Goal: Task Accomplishment & Management: Complete application form

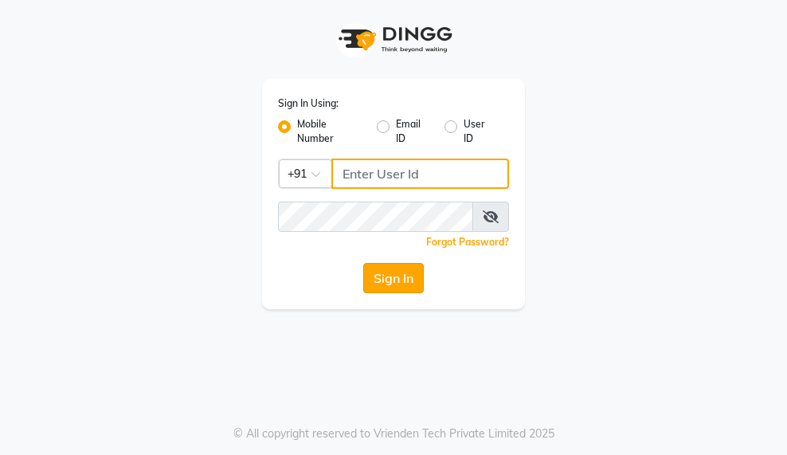
type input "9000005083"
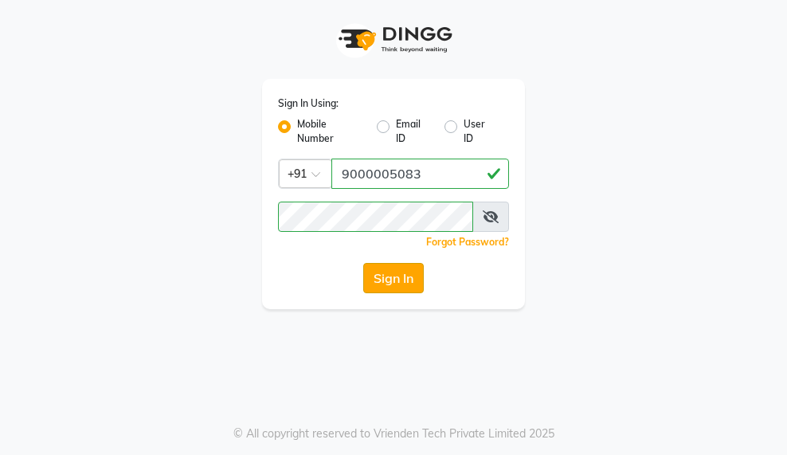
click at [394, 282] on button "Sign In" at bounding box center [393, 278] width 61 height 30
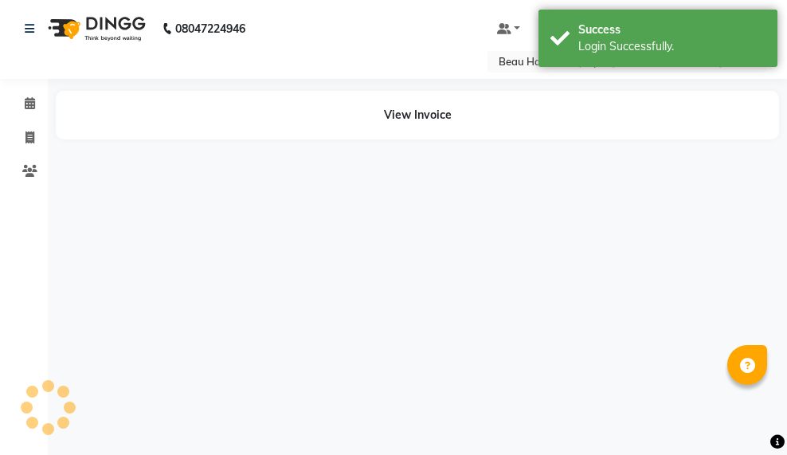
select select "en"
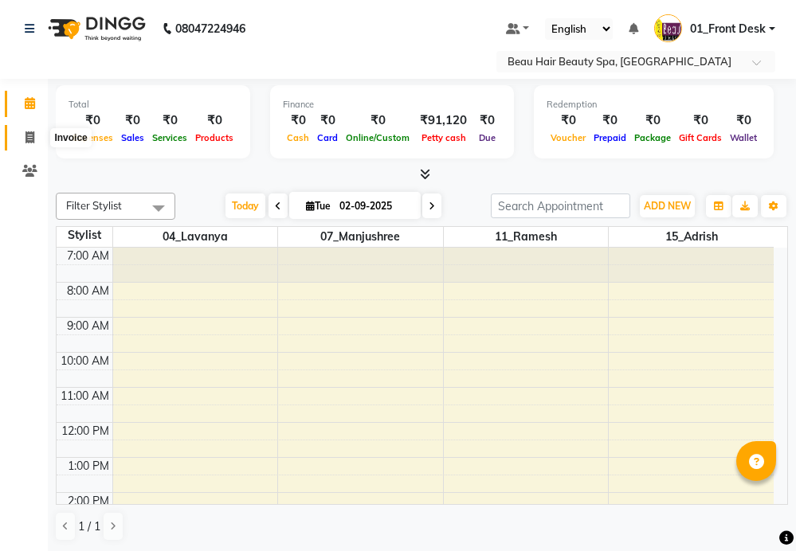
click at [28, 139] on icon at bounding box center [29, 137] width 9 height 12
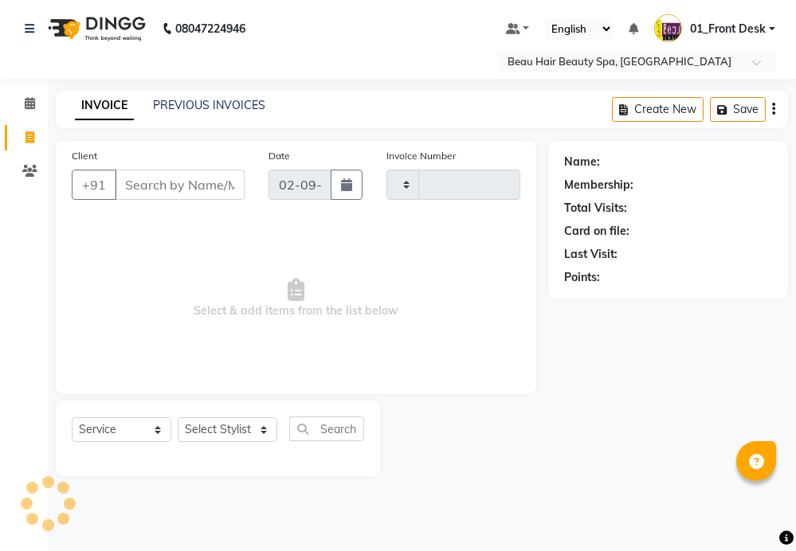
click at [28, 139] on icon at bounding box center [29, 137] width 9 height 12
select select "service"
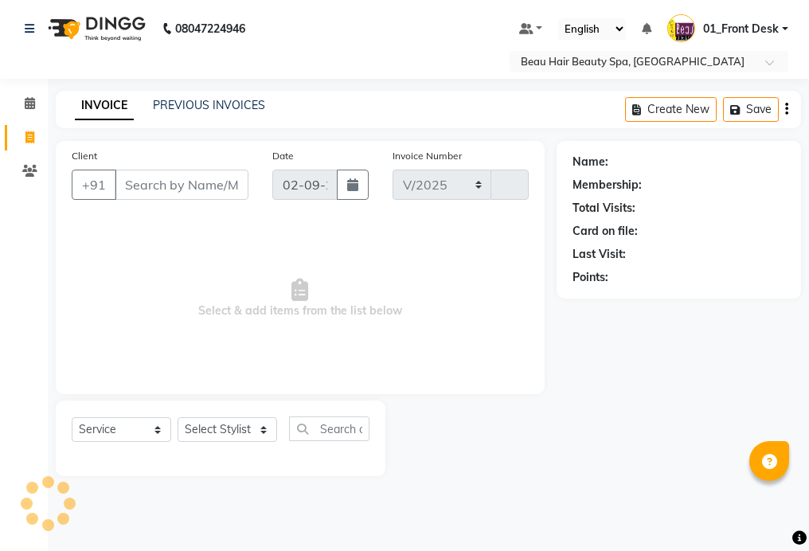
select select "3470"
type input "2010"
type input "90******50"
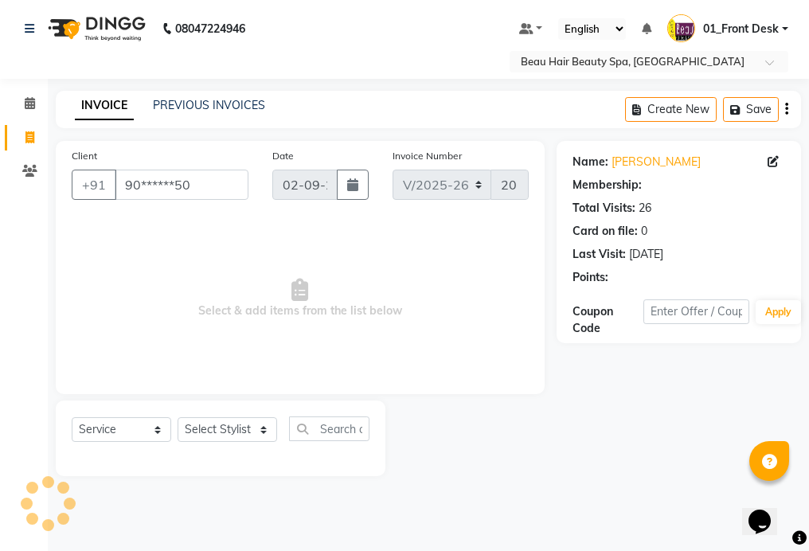
select select "1: Object"
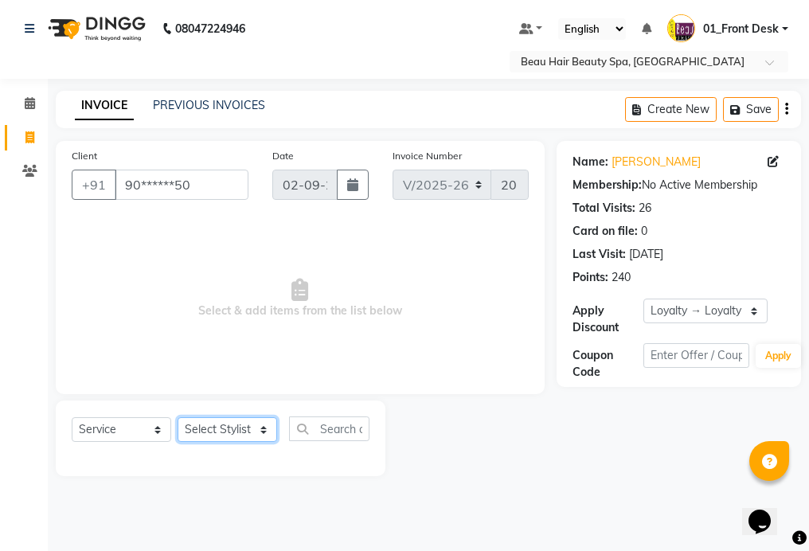
click at [235, 429] on select "Select Stylist 01_Front Desk 04_Lavanya 07_Manjushree 11_Ramesh 15_Adrish 26_Sr…" at bounding box center [228, 429] width 100 height 25
select select "15614"
click at [178, 417] on select "Select Stylist 01_Front Desk 04_Lavanya 07_Manjushree 11_Ramesh 15_Adrish 26_Sr…" at bounding box center [228, 429] width 100 height 25
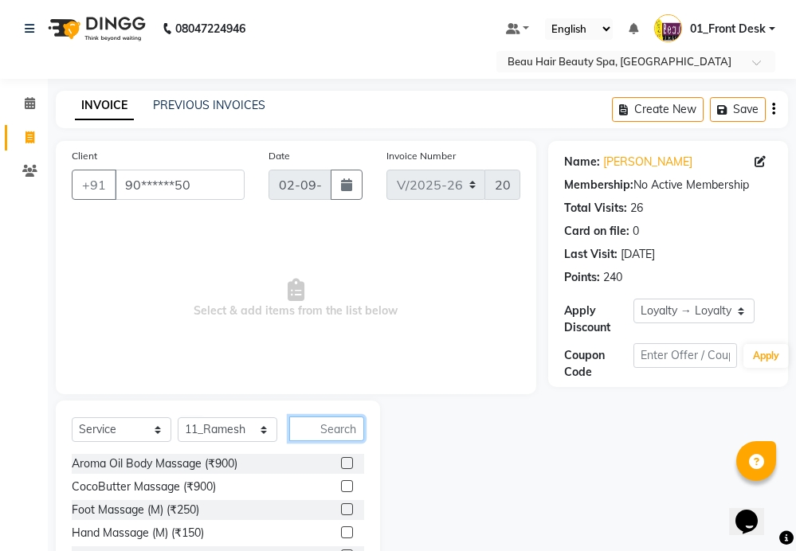
click at [339, 433] on input "text" at bounding box center [326, 429] width 75 height 25
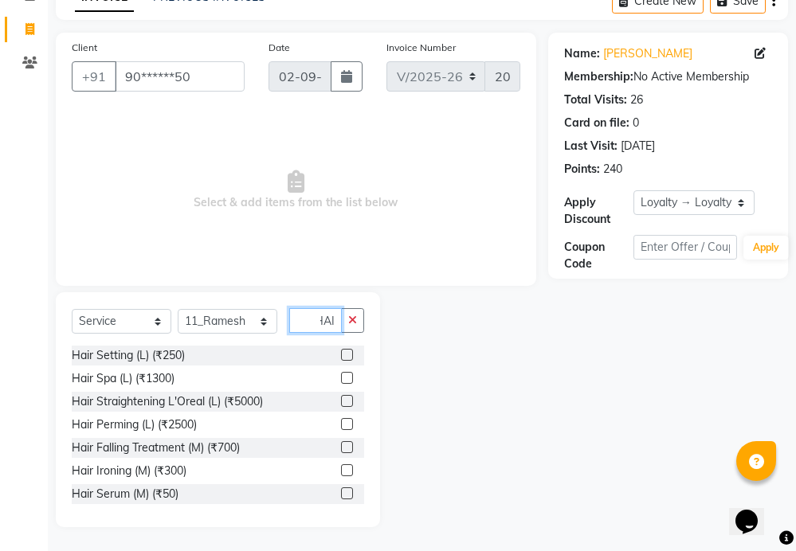
scroll to position [0, 6]
type input "H"
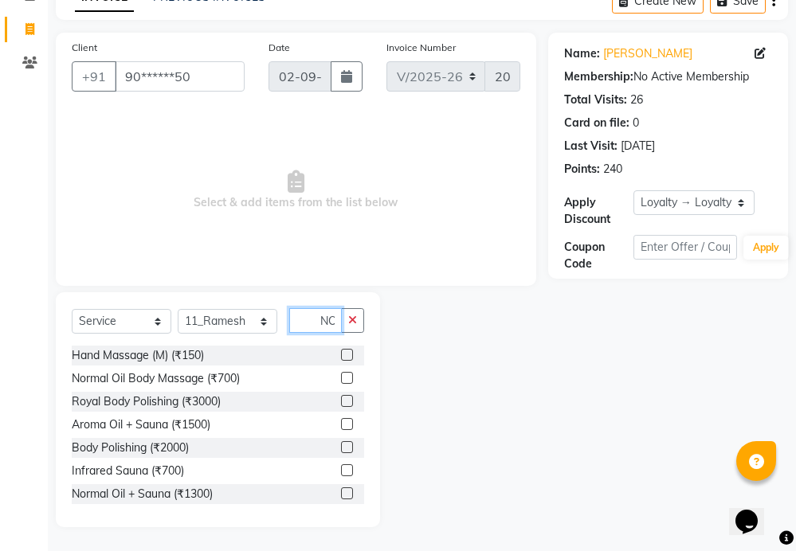
scroll to position [0, 2]
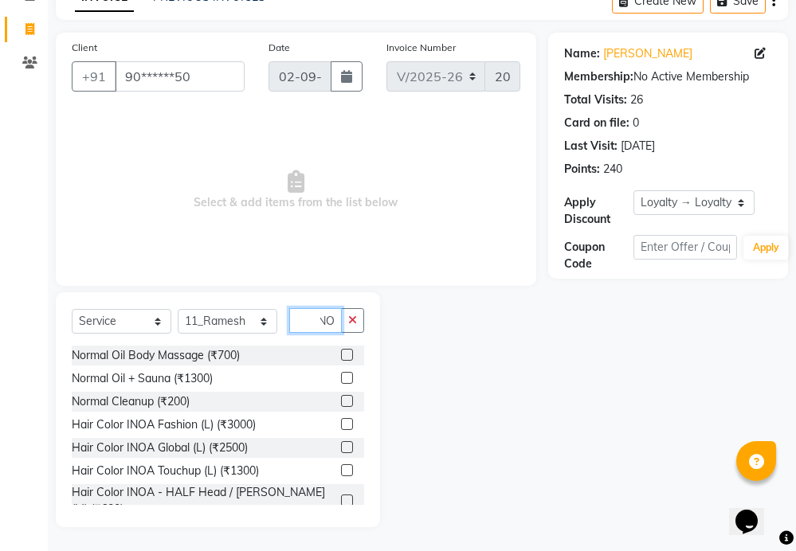
type input "NO"
click at [341, 402] on label at bounding box center [347, 401] width 12 height 12
click at [341, 402] on input "checkbox" at bounding box center [346, 402] width 10 height 10
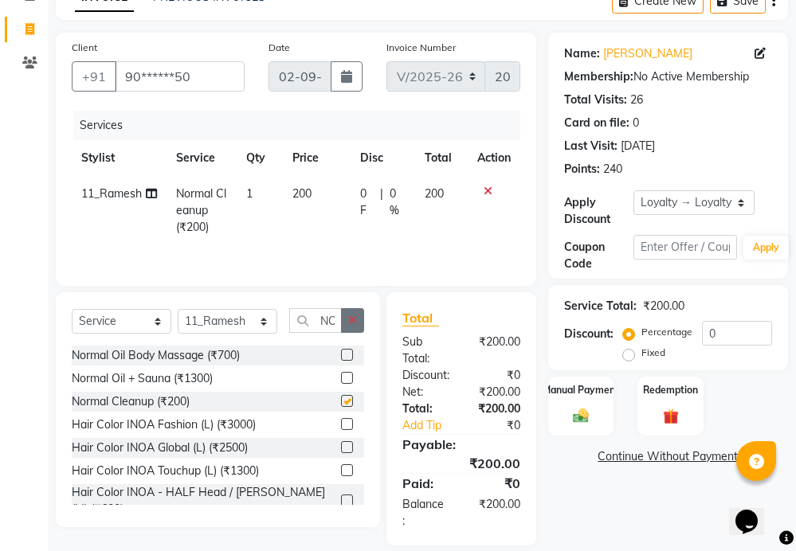
checkbox input "false"
click at [348, 323] on icon "button" at bounding box center [352, 320] width 9 height 11
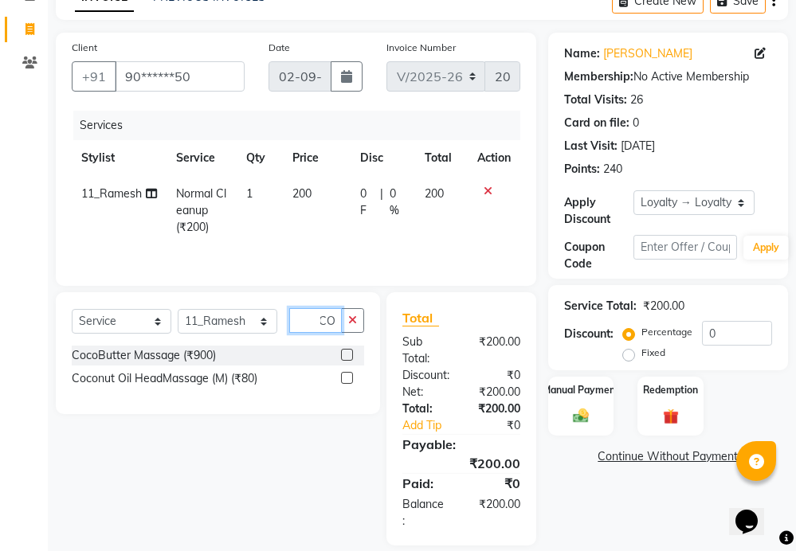
scroll to position [0, 26]
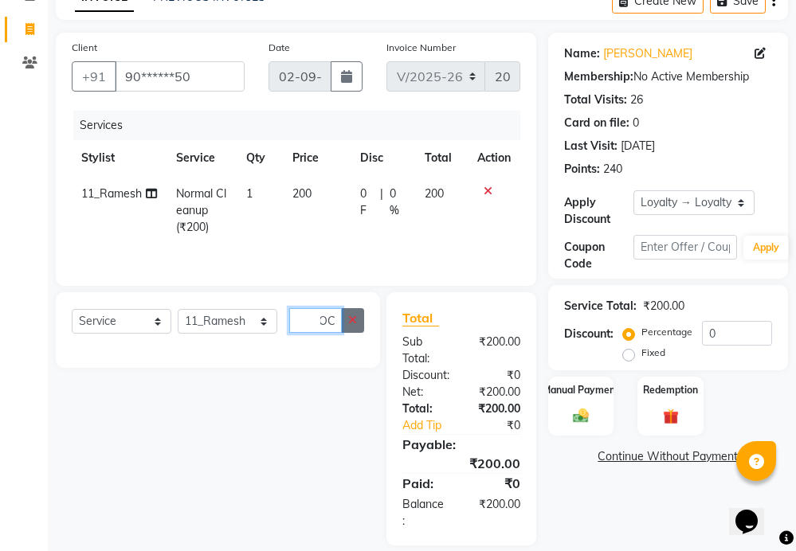
type input "COCOC"
click at [346, 317] on button "button" at bounding box center [352, 320] width 23 height 25
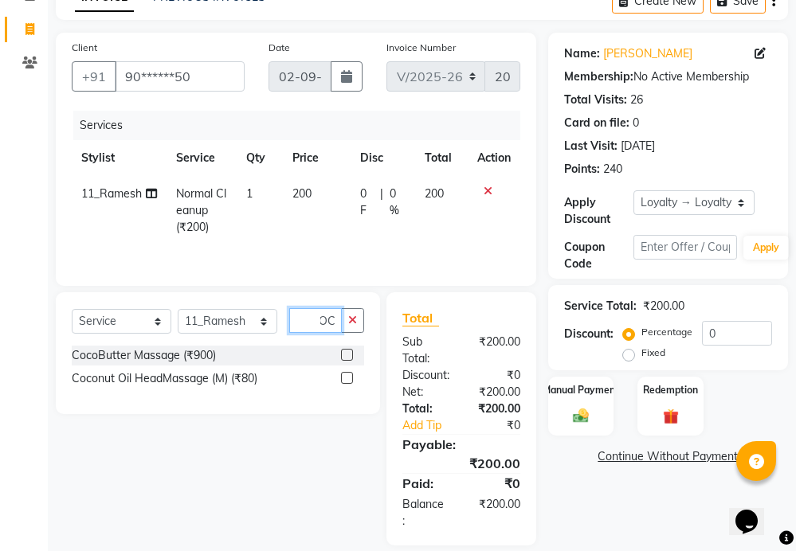
scroll to position [0, 18]
type input "COCO"
click at [345, 380] on label at bounding box center [347, 378] width 12 height 12
click at [345, 380] on input "checkbox" at bounding box center [346, 379] width 10 height 10
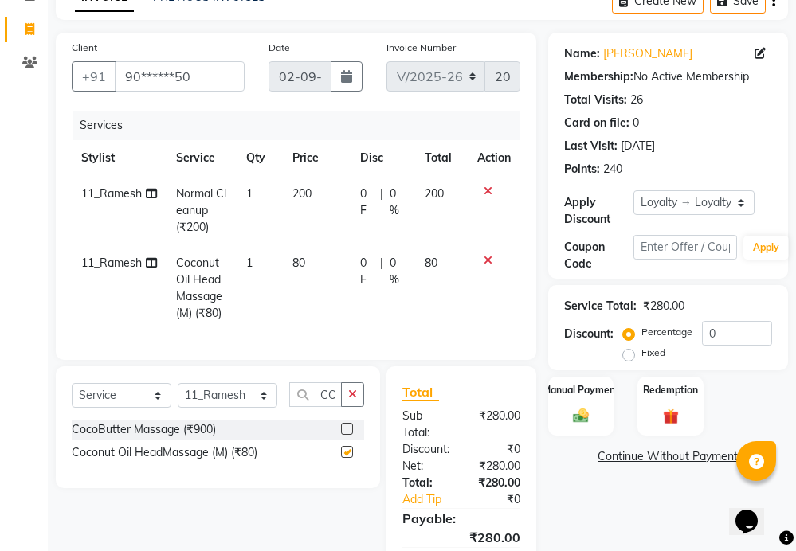
checkbox input "false"
click at [349, 400] on icon "button" at bounding box center [352, 394] width 9 height 11
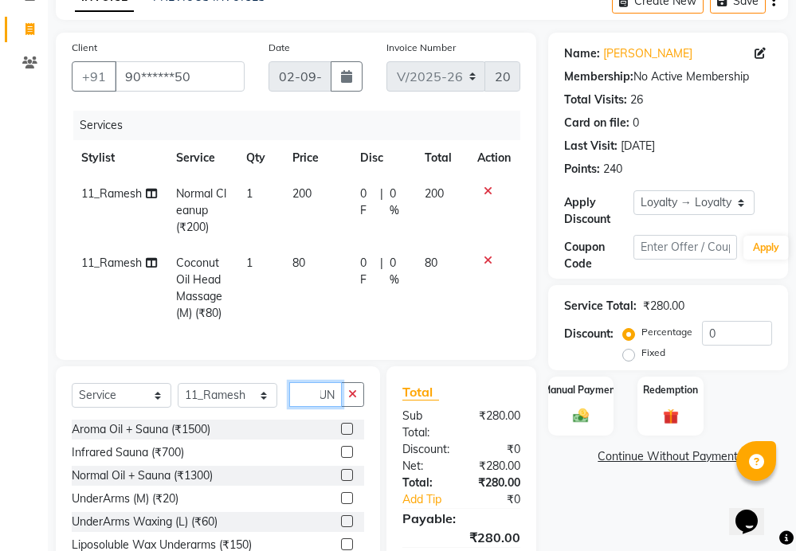
scroll to position [0, 10]
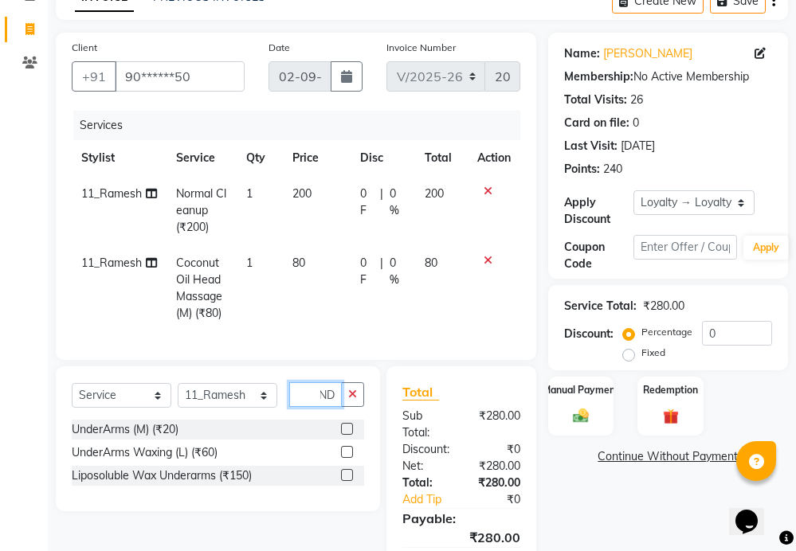
type input "UND"
click at [346, 435] on label at bounding box center [347, 429] width 12 height 12
click at [346, 435] on input "checkbox" at bounding box center [346, 430] width 10 height 10
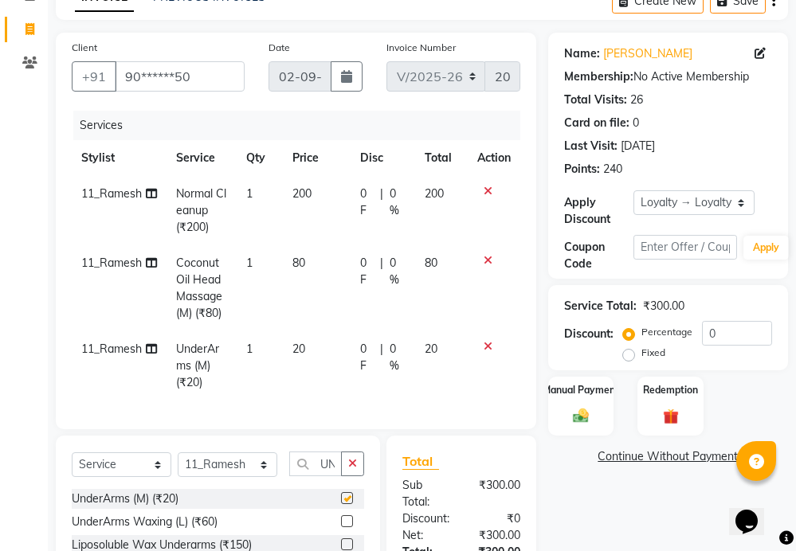
checkbox input "false"
click at [350, 469] on icon "button" at bounding box center [352, 463] width 9 height 11
click at [585, 414] on img at bounding box center [580, 416] width 26 height 19
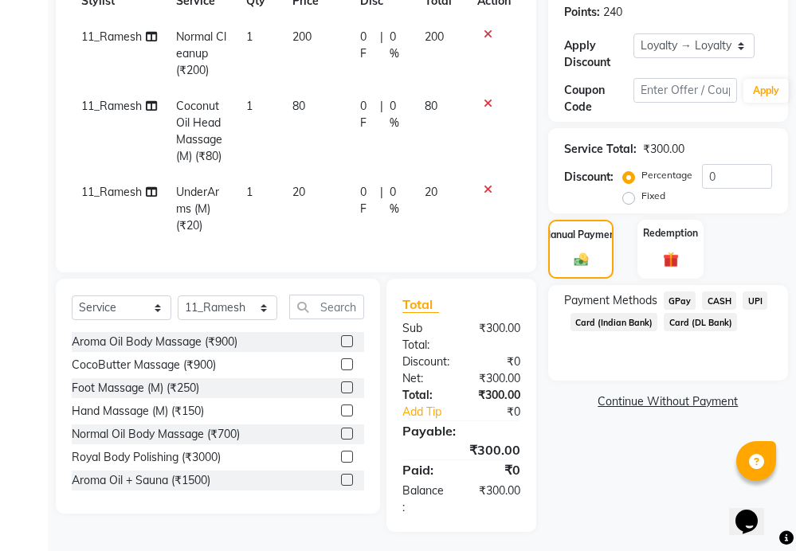
scroll to position [268, 0]
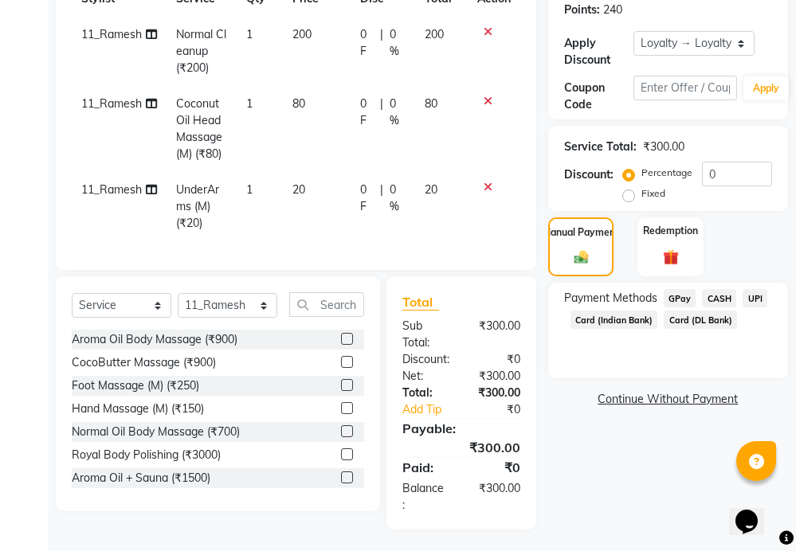
click at [716, 296] on span "CASH" at bounding box center [719, 298] width 34 height 18
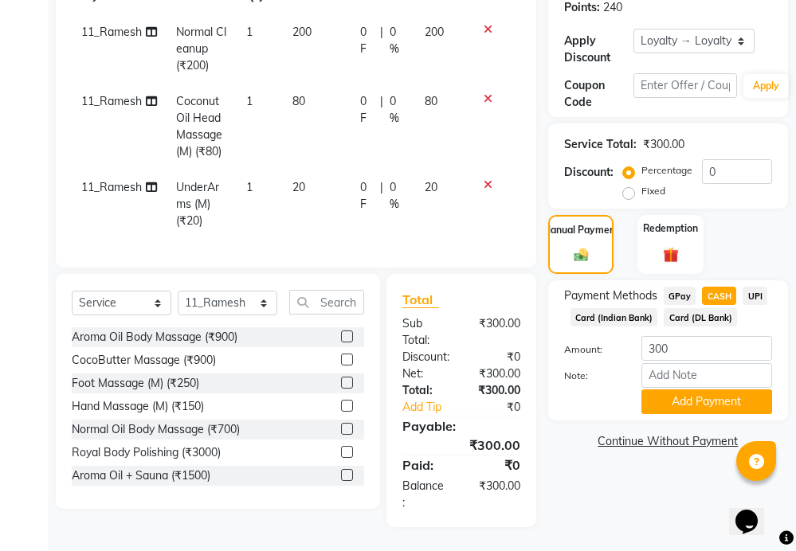
scroll to position [284, 0]
click at [682, 389] on button "Add Payment" at bounding box center [706, 401] width 131 height 25
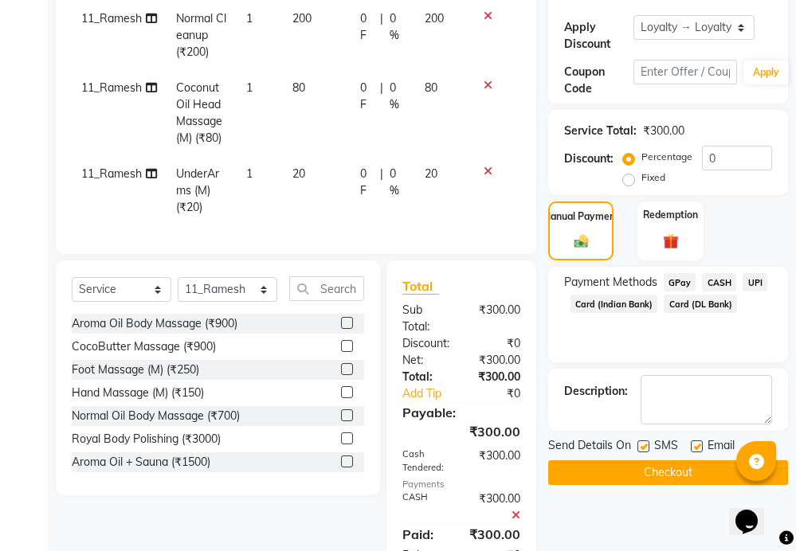
scroll to position [495, 0]
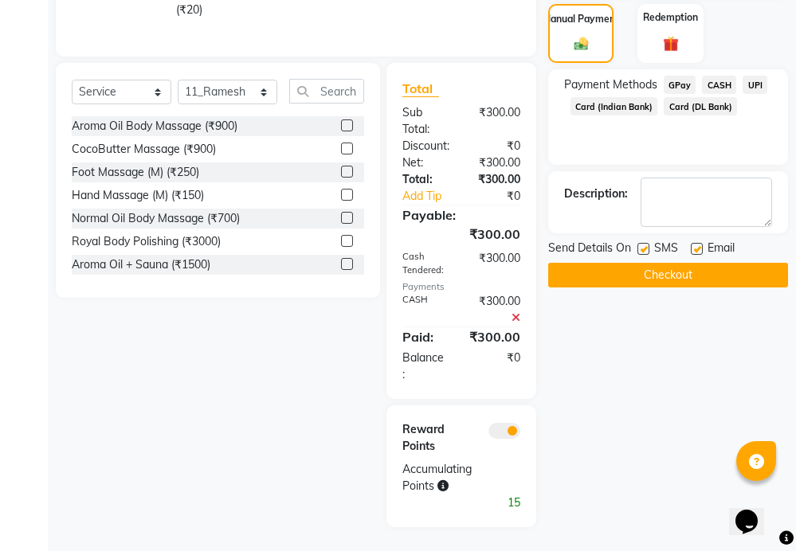
click at [658, 265] on button "Checkout" at bounding box center [668, 275] width 240 height 25
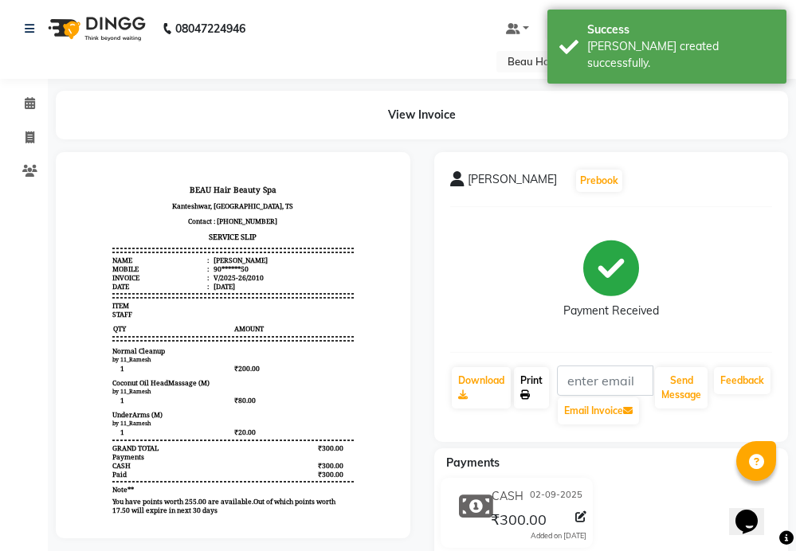
click at [527, 386] on link "Print" at bounding box center [531, 387] width 35 height 41
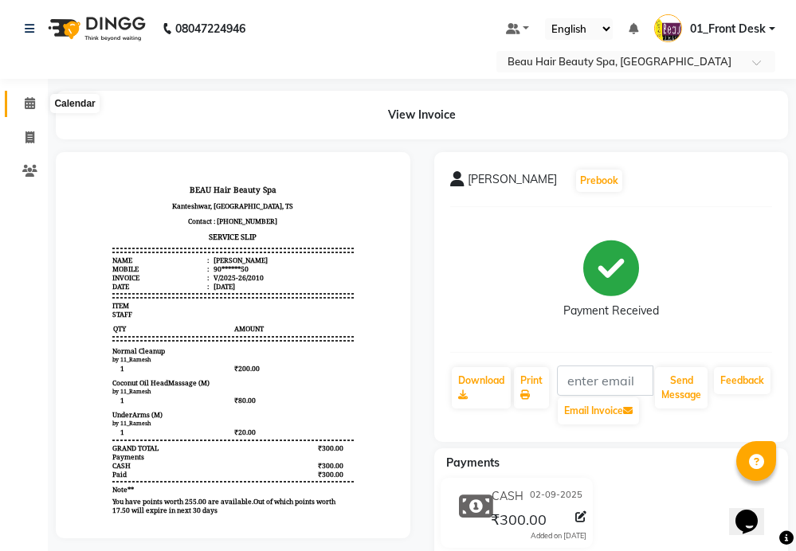
click at [32, 108] on icon at bounding box center [30, 103] width 10 height 12
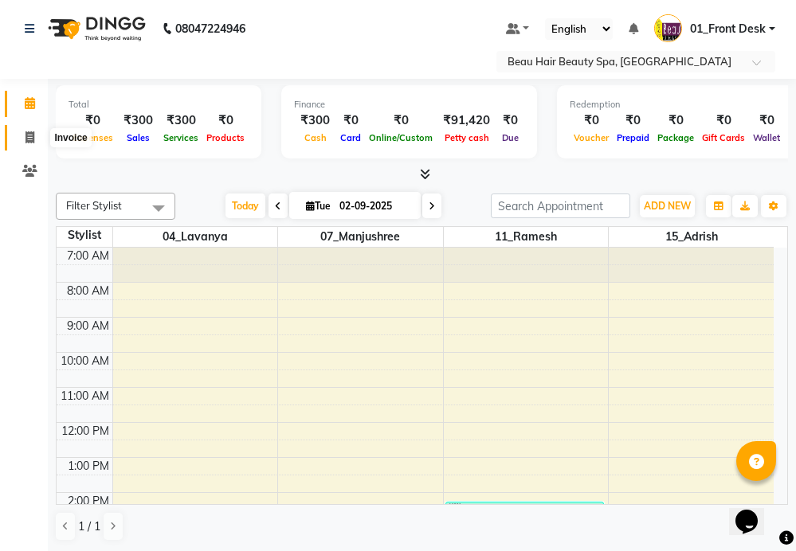
click at [29, 132] on icon at bounding box center [29, 137] width 9 height 12
select select "service"
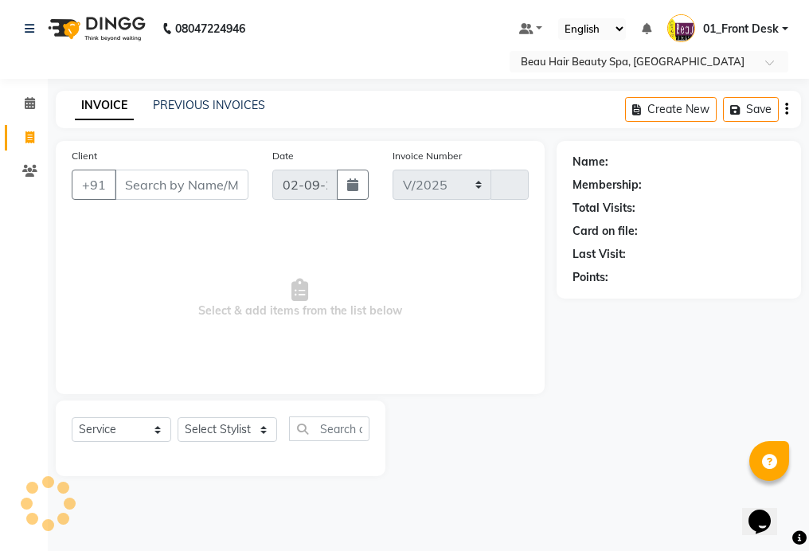
select select "3470"
type input "2011"
click at [208, 430] on select "Select Stylist 01_Front Desk 04_Lavanya 07_Manjushree 11_Ramesh 15_Adrish 26_Sr…" at bounding box center [228, 429] width 100 height 25
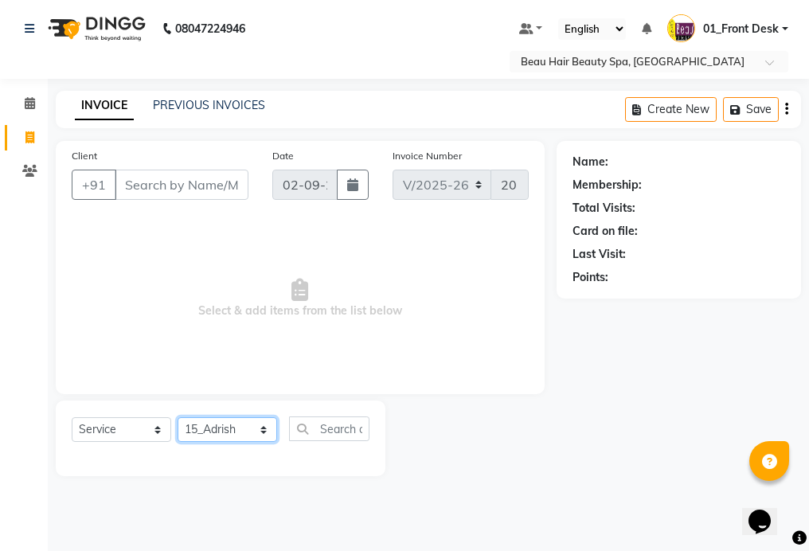
click at [178, 417] on select "Select Stylist 01_Front Desk 04_Lavanya 07_Manjushree 11_Ramesh 15_Adrish 26_Sr…" at bounding box center [228, 429] width 100 height 25
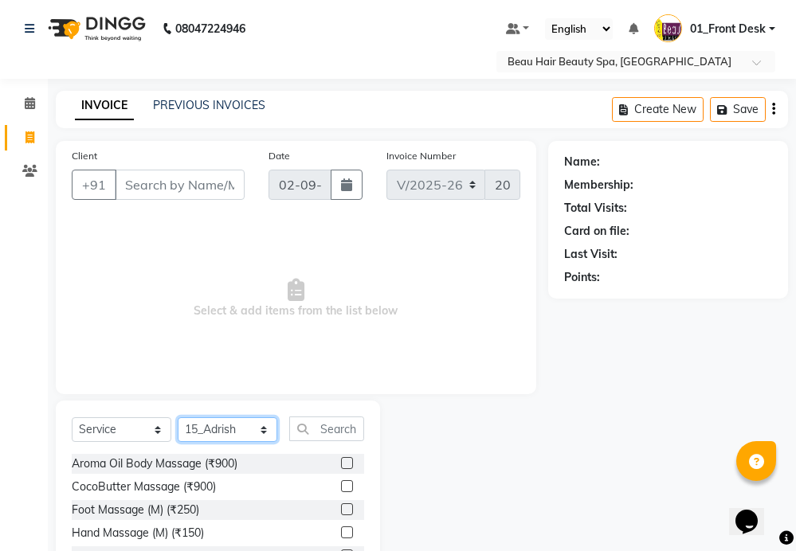
click at [222, 423] on select "Select Stylist 01_Front Desk 04_Lavanya 07_Manjushree 11_Ramesh 15_Adrish 26_Sr…" at bounding box center [228, 429] width 100 height 25
select select "15614"
click at [178, 417] on select "Select Stylist 01_Front Desk 04_Lavanya 07_Manjushree 11_Ramesh 15_Adrish 26_Sr…" at bounding box center [228, 429] width 100 height 25
click at [326, 425] on input "text" at bounding box center [326, 429] width 75 height 25
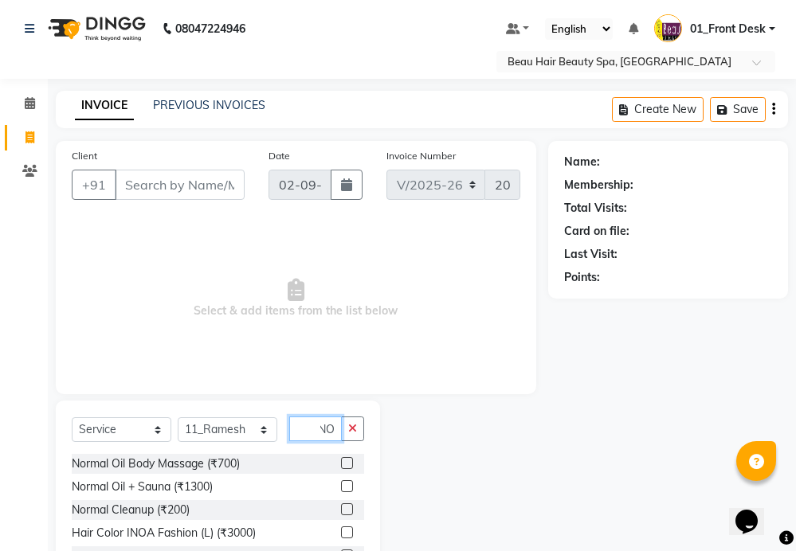
scroll to position [0, 10]
type input "NOR"
click at [341, 510] on label at bounding box center [347, 509] width 12 height 12
click at [341, 510] on input "checkbox" at bounding box center [346, 510] width 10 height 10
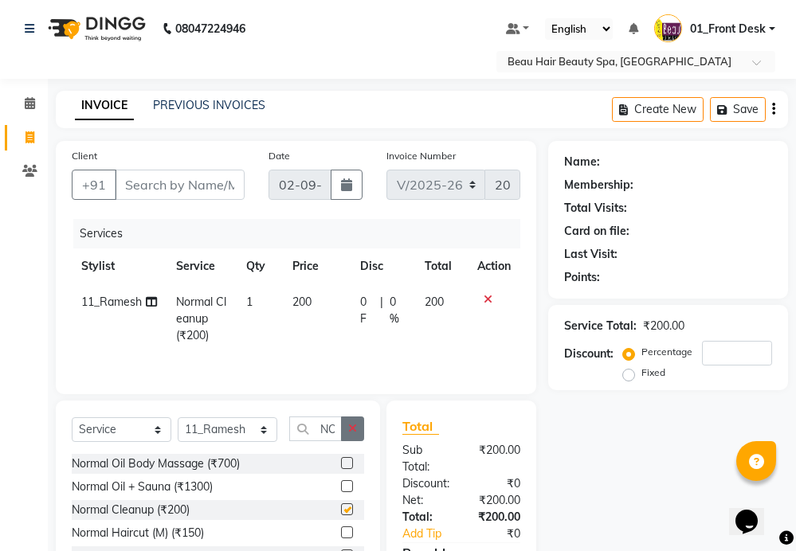
checkbox input "false"
click at [350, 434] on icon "button" at bounding box center [352, 428] width 9 height 11
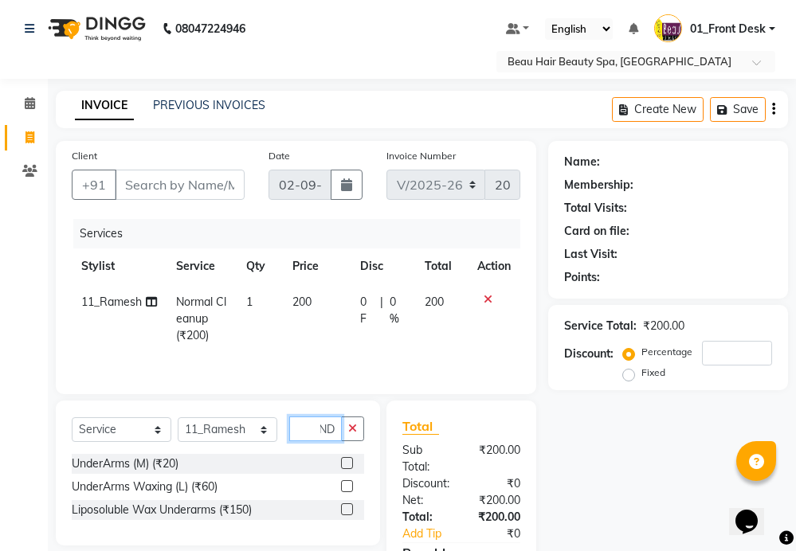
type input "UND"
click at [346, 466] on label at bounding box center [347, 463] width 12 height 12
click at [346, 466] on input "checkbox" at bounding box center [346, 464] width 10 height 10
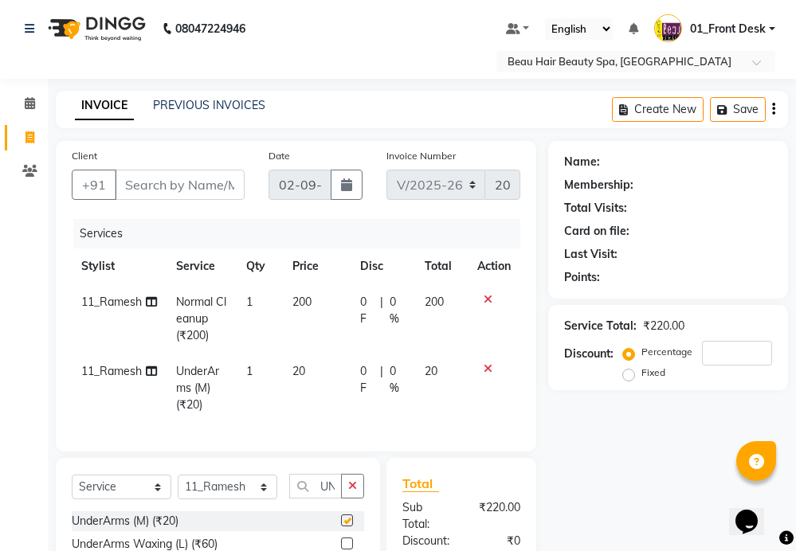
checkbox input "false"
click at [350, 491] on icon "button" at bounding box center [352, 485] width 9 height 11
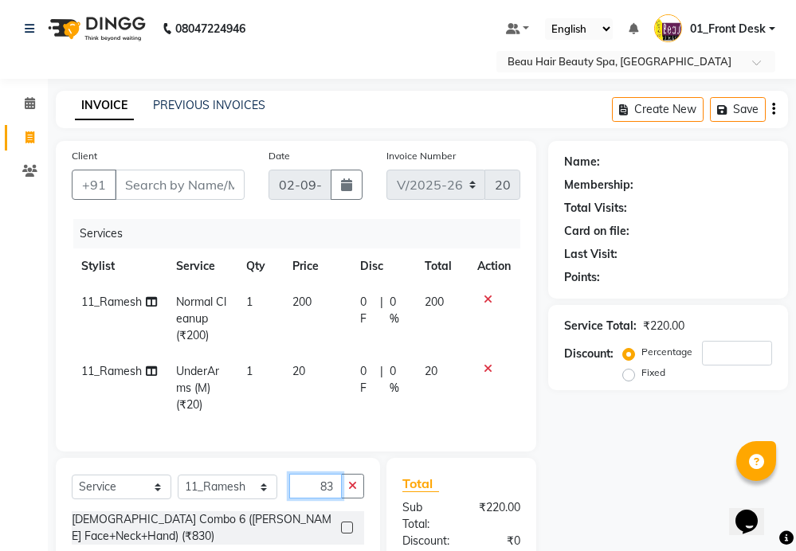
type input "8"
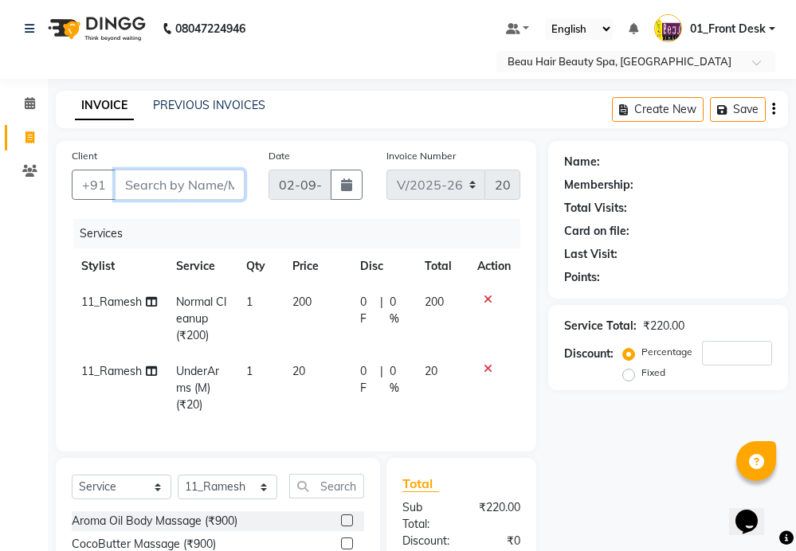
click at [144, 190] on input "Client" at bounding box center [180, 185] width 130 height 30
type input "8"
type input "0"
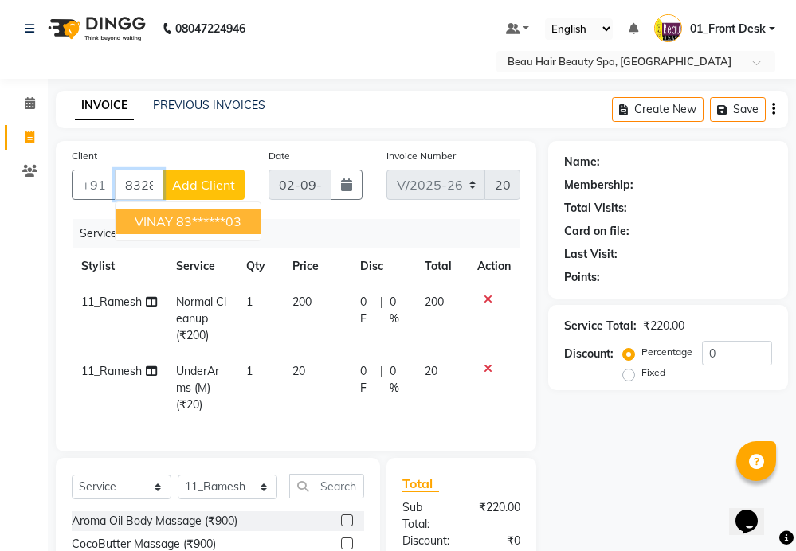
click at [207, 217] on ngb-highlight "83******03" at bounding box center [208, 221] width 65 height 16
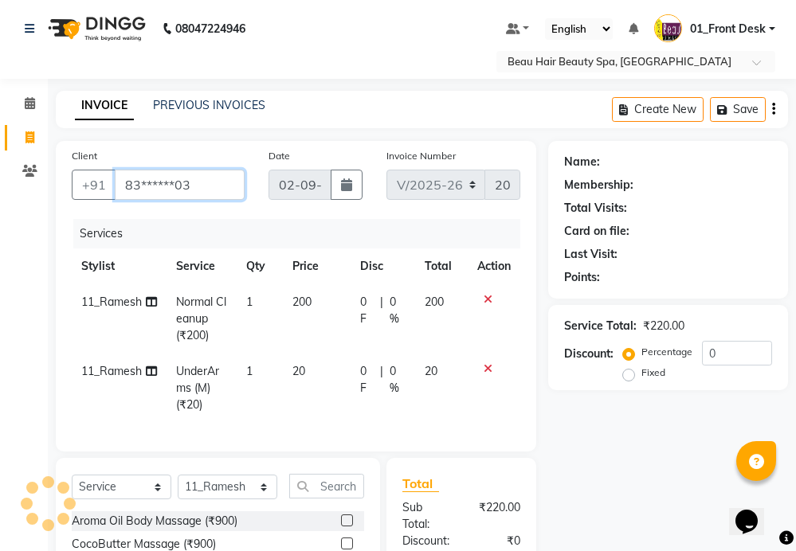
type input "83******03"
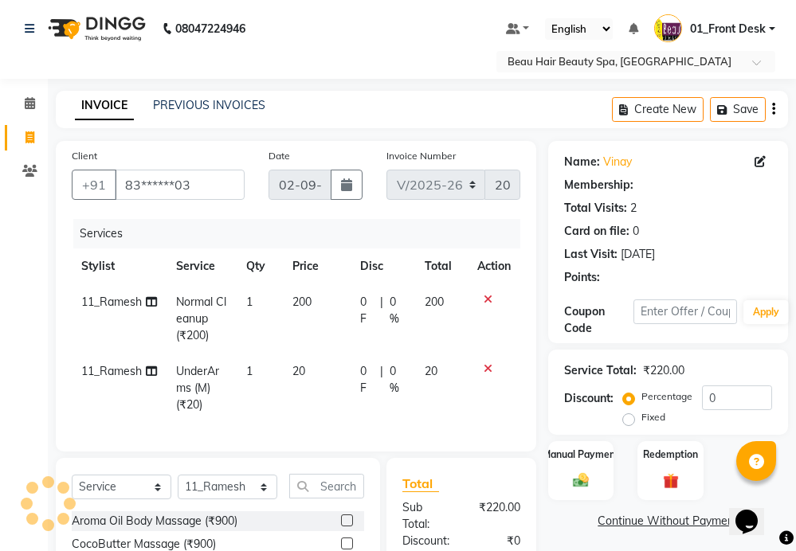
select select "1: Object"
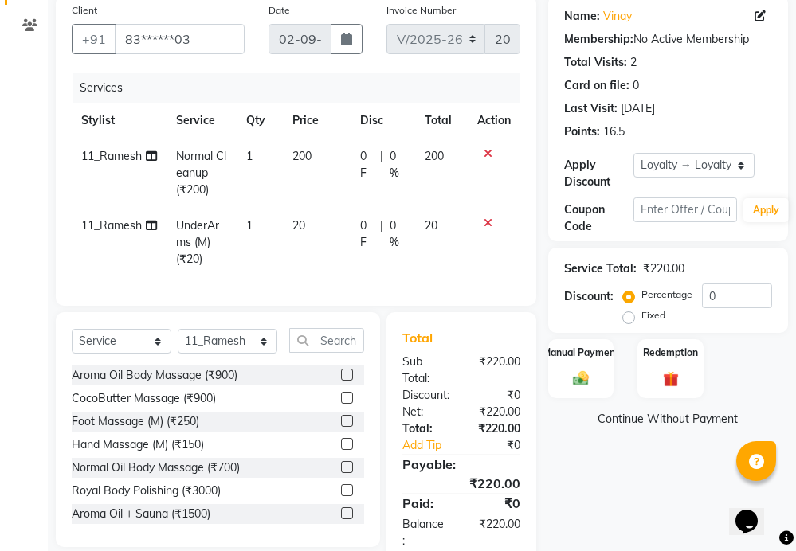
scroll to position [118, 0]
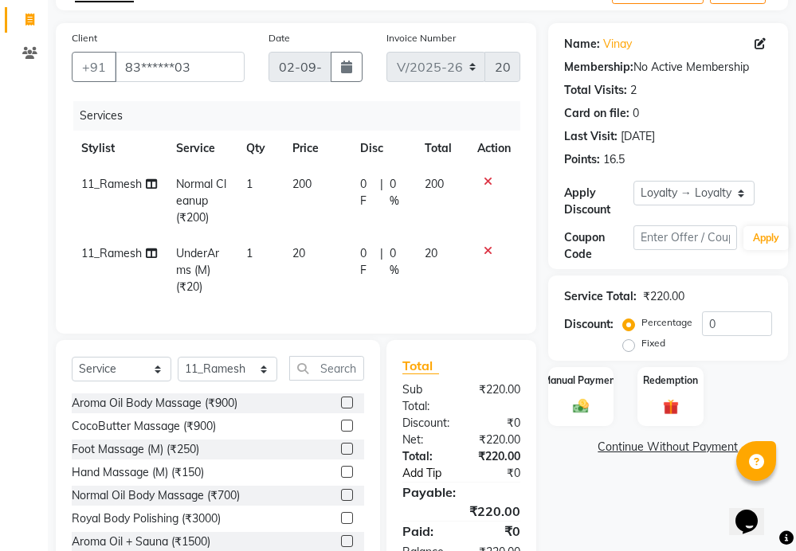
click at [421, 482] on link "Add Tip" at bounding box center [431, 473] width 83 height 17
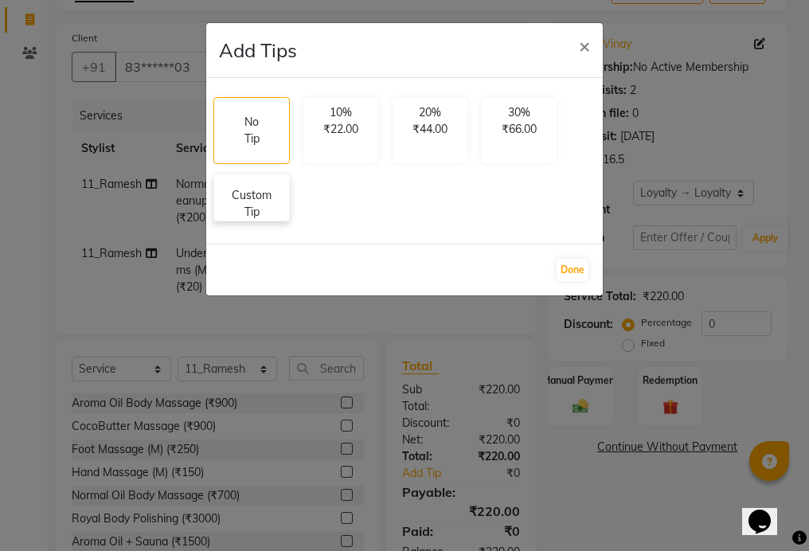
click at [256, 212] on p "Custom Tip" at bounding box center [252, 203] width 56 height 33
select select "15614"
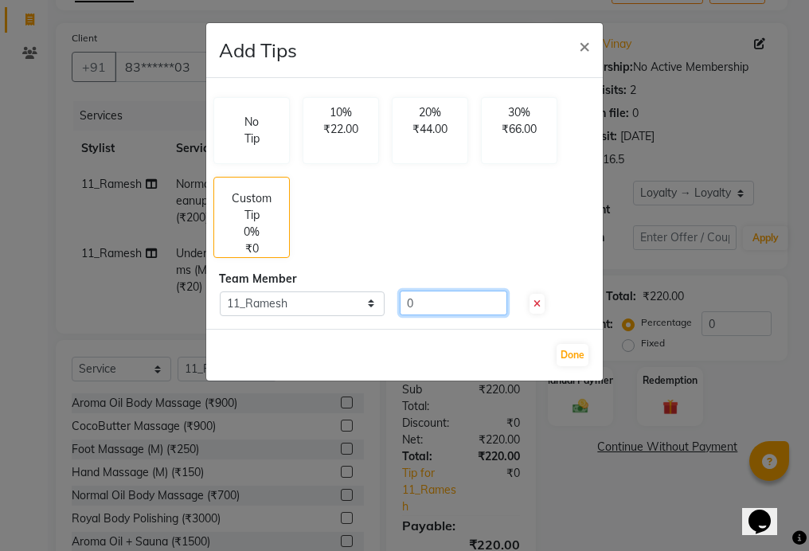
click at [420, 297] on input "0" at bounding box center [454, 303] width 108 height 25
type input "20"
click at [579, 350] on button "Done" at bounding box center [573, 355] width 32 height 22
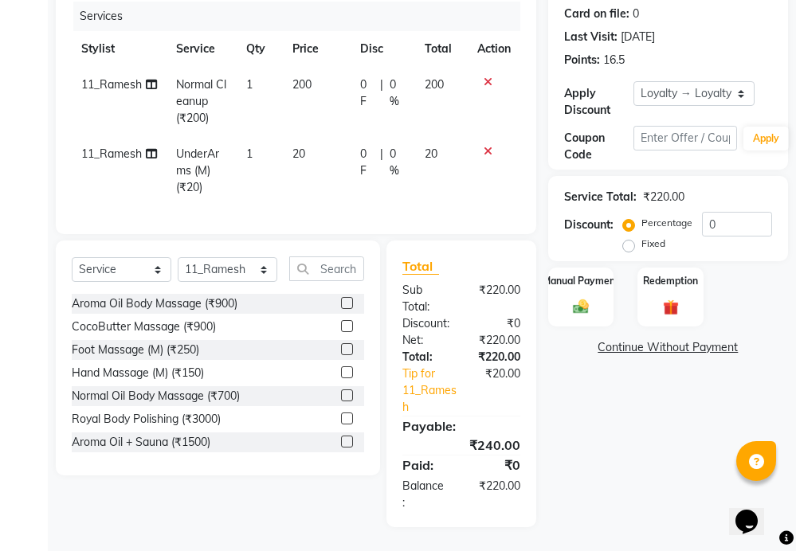
scroll to position [231, 0]
click at [575, 283] on div "Manual Payment" at bounding box center [580, 297] width 69 height 62
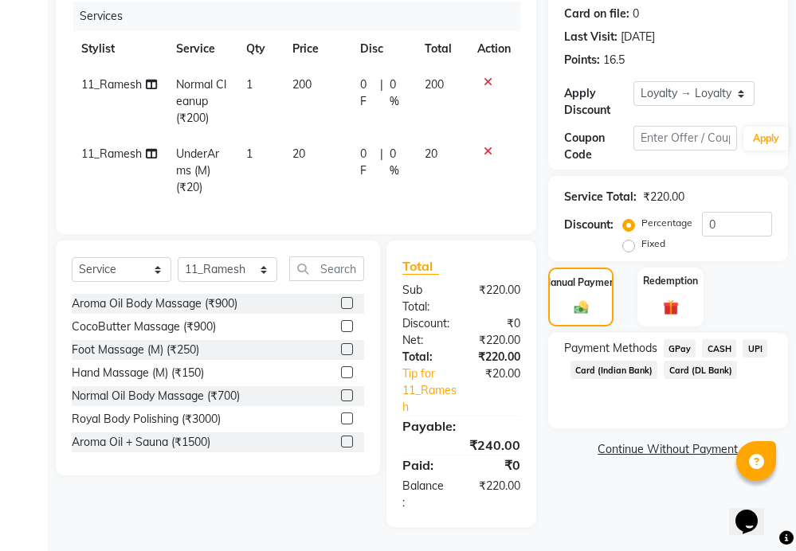
click at [676, 339] on span "GPay" at bounding box center [679, 348] width 33 height 18
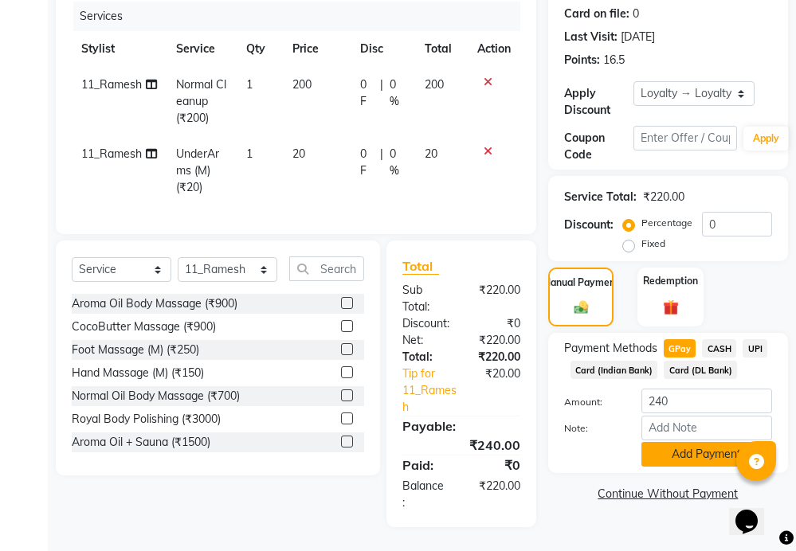
click at [703, 446] on button "Add Payment" at bounding box center [706, 454] width 131 height 25
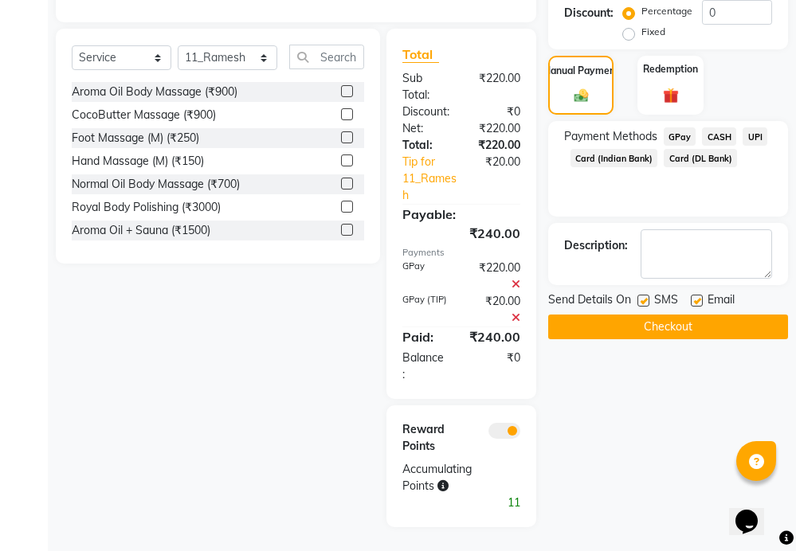
scroll to position [443, 0]
click at [654, 315] on button "Checkout" at bounding box center [668, 327] width 240 height 25
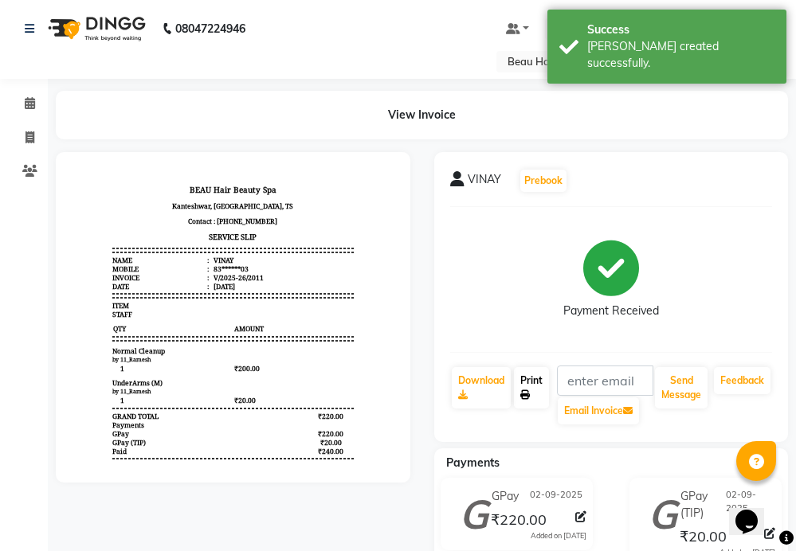
click at [524, 378] on link "Print" at bounding box center [531, 387] width 35 height 41
